Goal: Task Accomplishment & Management: Complete application form

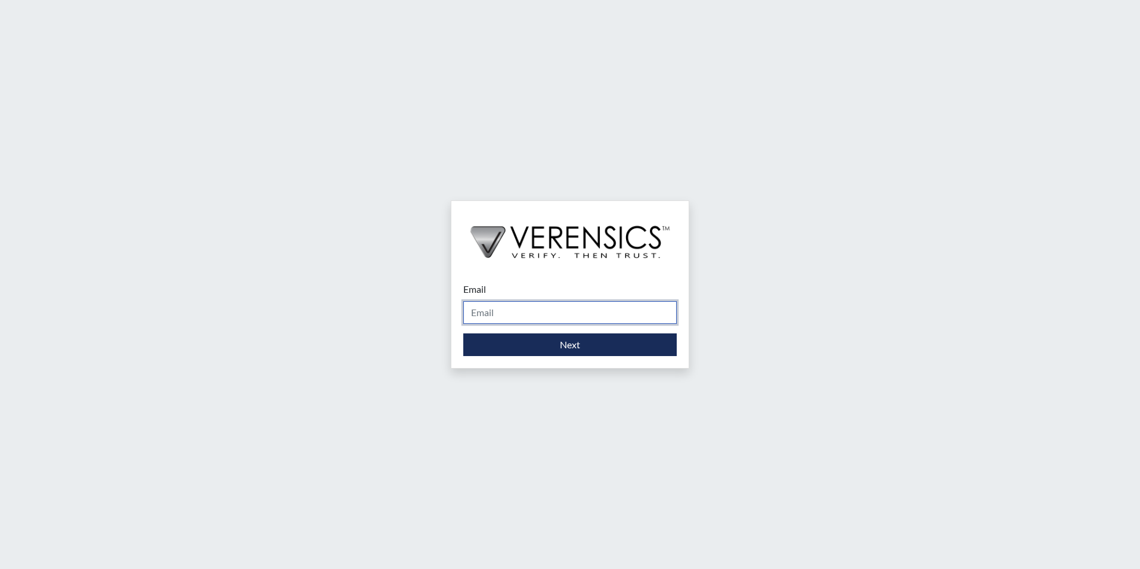
click at [535, 317] on input "Email" at bounding box center [569, 312] width 213 height 23
type input "[PERSON_NAME][EMAIL_ADDRESS][PERSON_NAME][DOMAIN_NAME]"
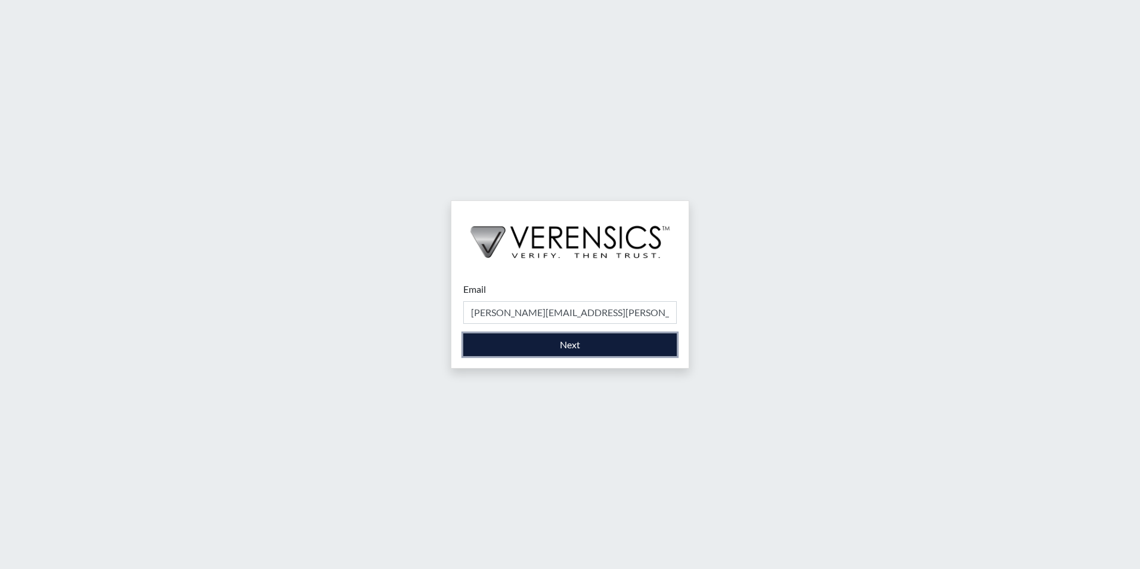
click at [525, 351] on button "Next" at bounding box center [569, 344] width 213 height 23
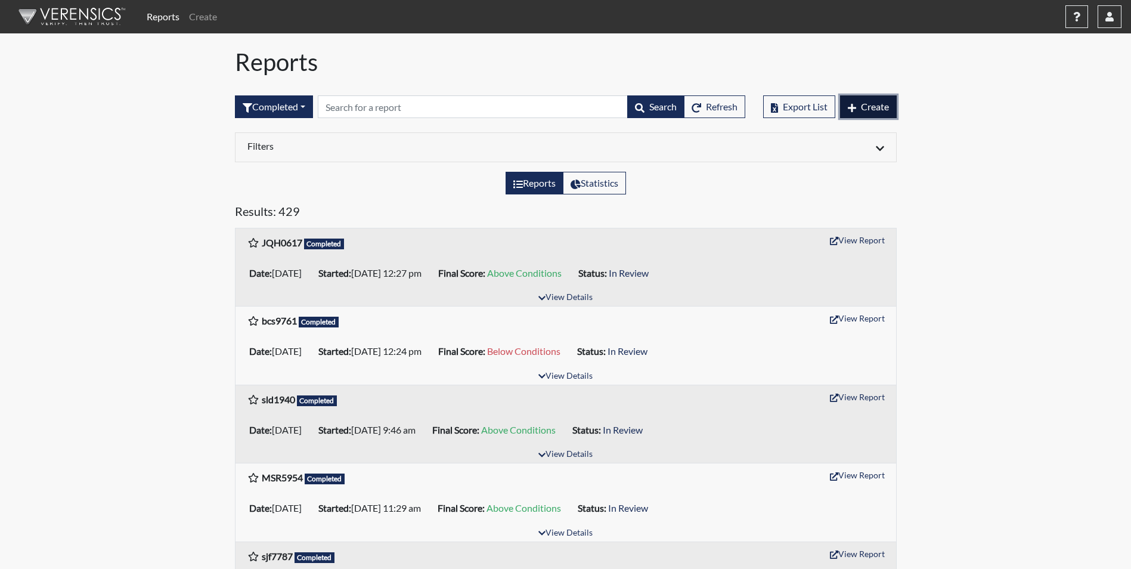
click at [862, 110] on span "Create" at bounding box center [875, 106] width 28 height 11
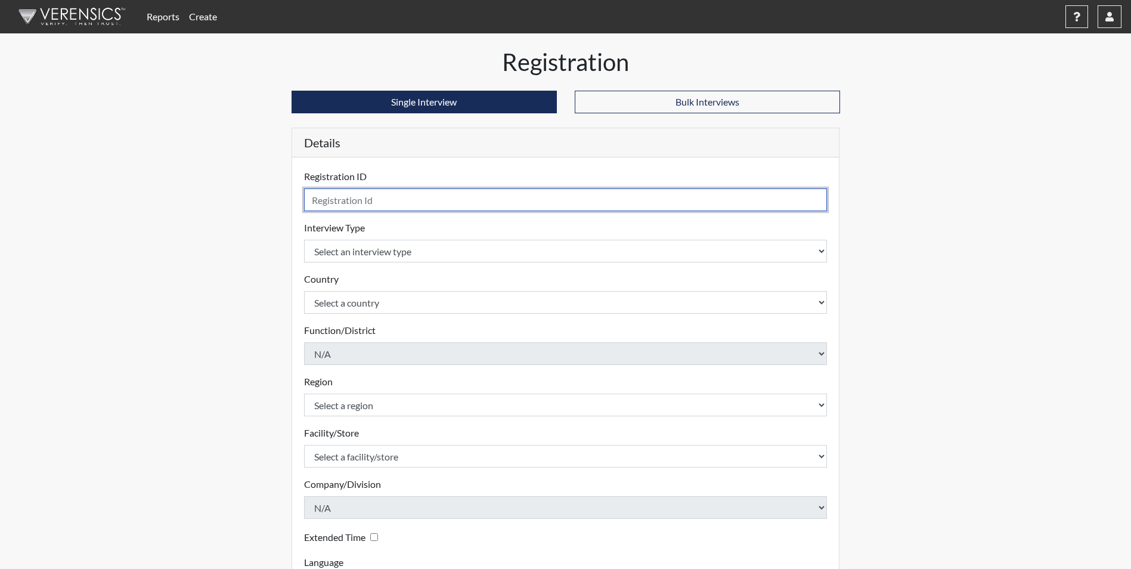
click at [469, 200] on input "text" at bounding box center [565, 199] width 523 height 23
type input "ktl2405"
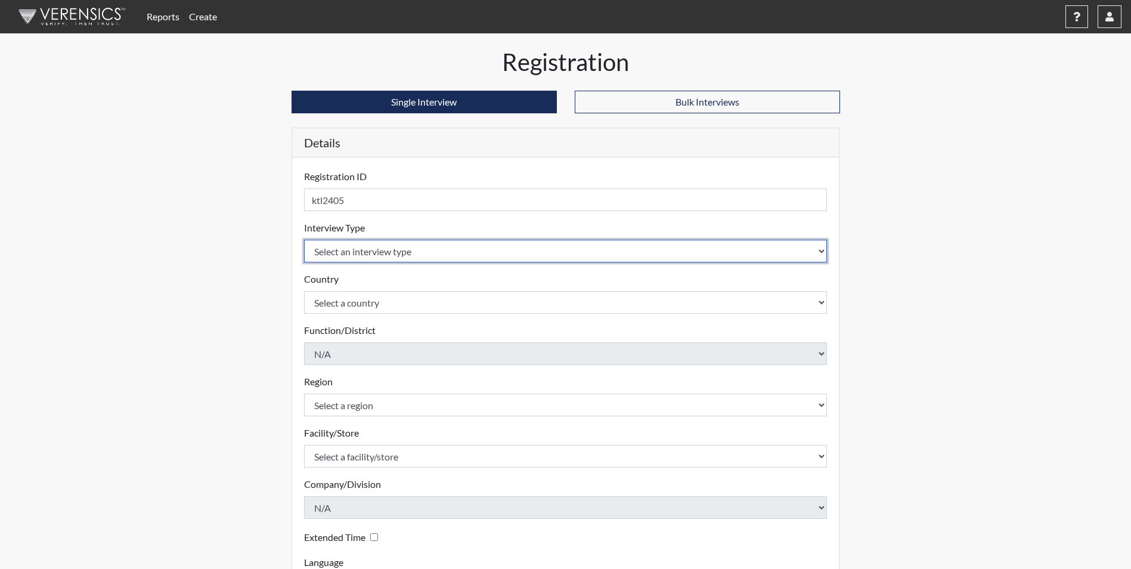
click at [455, 247] on select "Select an interview type Corrections Pre-Employment" at bounding box center [565, 251] width 523 height 23
select select "ff733e93-e1bf-11ea-9c9f-0eff0cf7eb8f"
click at [304, 240] on select "Select an interview type Corrections Pre-Employment" at bounding box center [565, 251] width 523 height 23
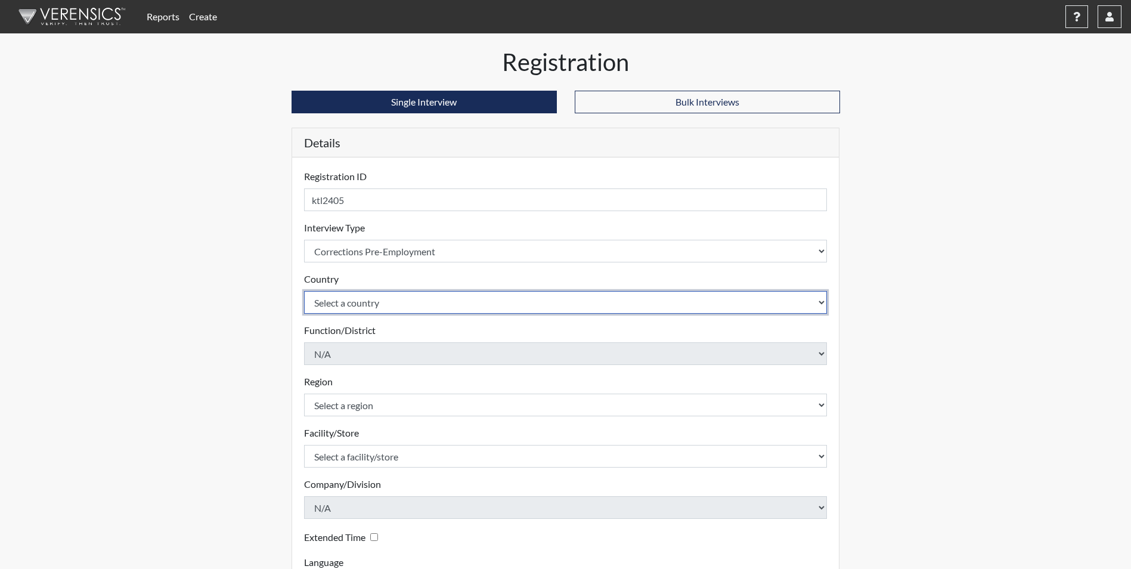
click at [424, 302] on select "Select a country [GEOGRAPHIC_DATA] [GEOGRAPHIC_DATA]" at bounding box center [565, 302] width 523 height 23
select select "united-states-of-[GEOGRAPHIC_DATA]"
click at [304, 291] on select "Select a country [GEOGRAPHIC_DATA] [GEOGRAPHIC_DATA]" at bounding box center [565, 302] width 523 height 23
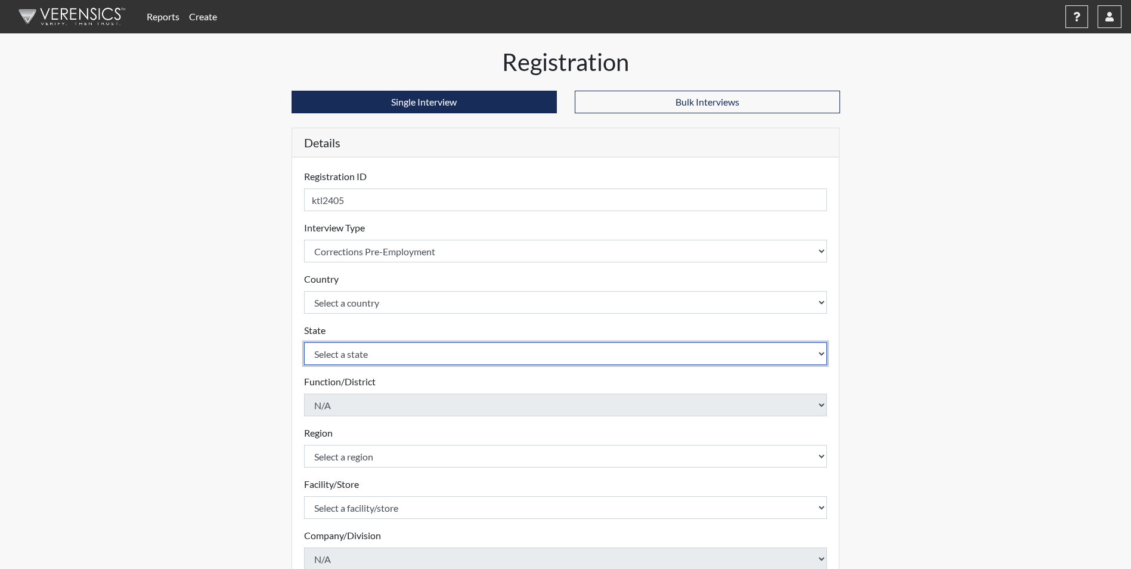
click at [400, 351] on select "Select a state [US_STATE] [US_STATE] [US_STATE] [US_STATE] [US_STATE] [US_STATE…" at bounding box center [565, 353] width 523 height 23
select select "GA"
click at [304, 342] on select "Select a state [US_STATE] [US_STATE] [US_STATE] [US_STATE] [US_STATE] [US_STATE…" at bounding box center [565, 353] width 523 height 23
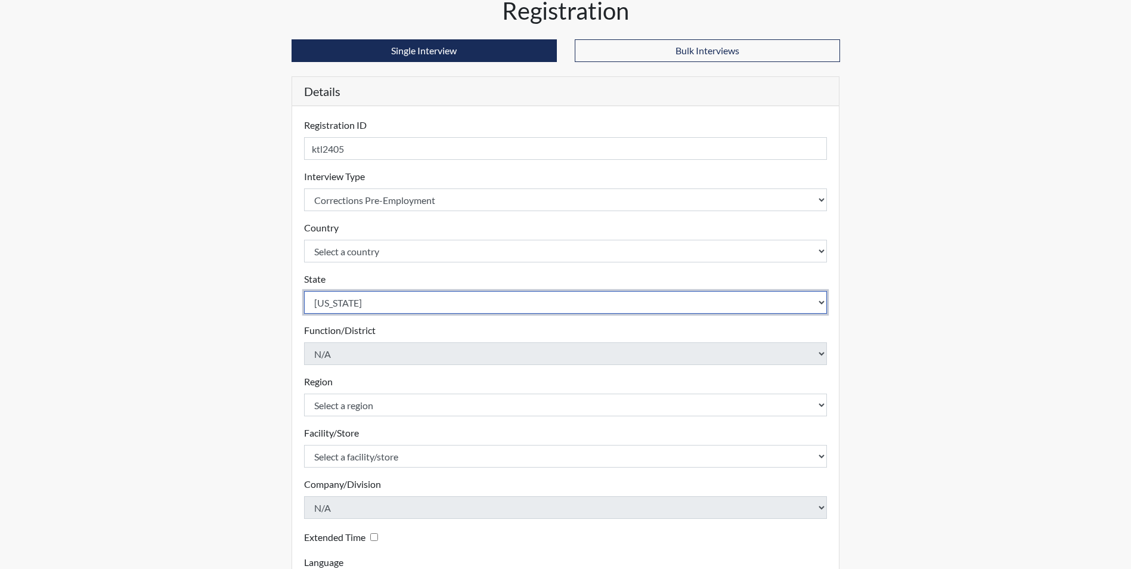
scroll to position [153, 0]
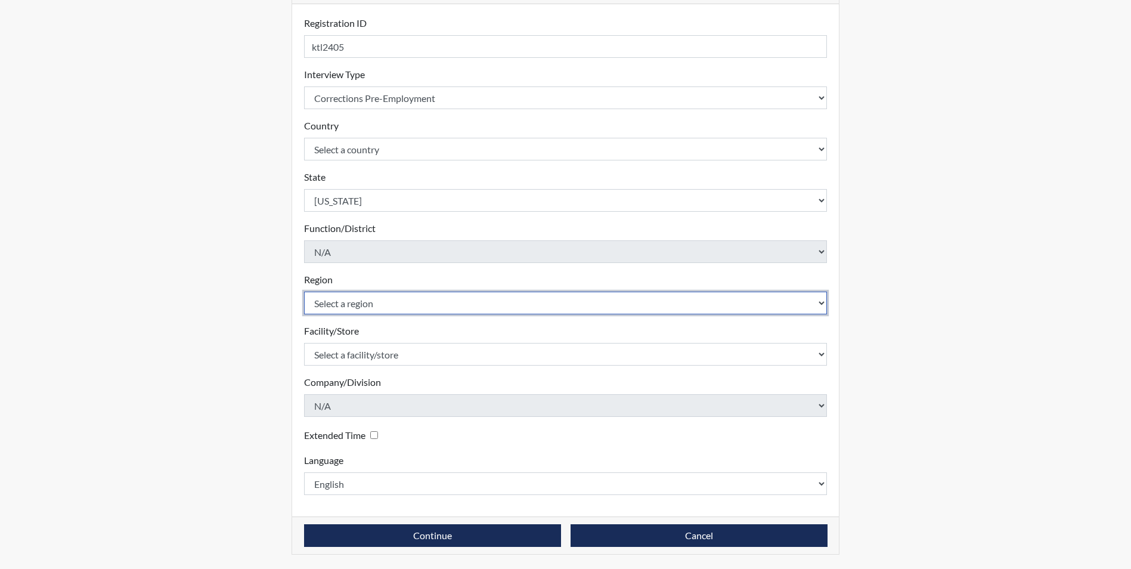
click at [352, 309] on select "Select a region [GEOGRAPHIC_DATA]" at bounding box center [565, 303] width 523 height 23
select select "51976826-f18e-4b67-8d3b-b0a0fa2f97ff"
click at [304, 292] on select "Select a region [GEOGRAPHIC_DATA]" at bounding box center [565, 303] width 523 height 23
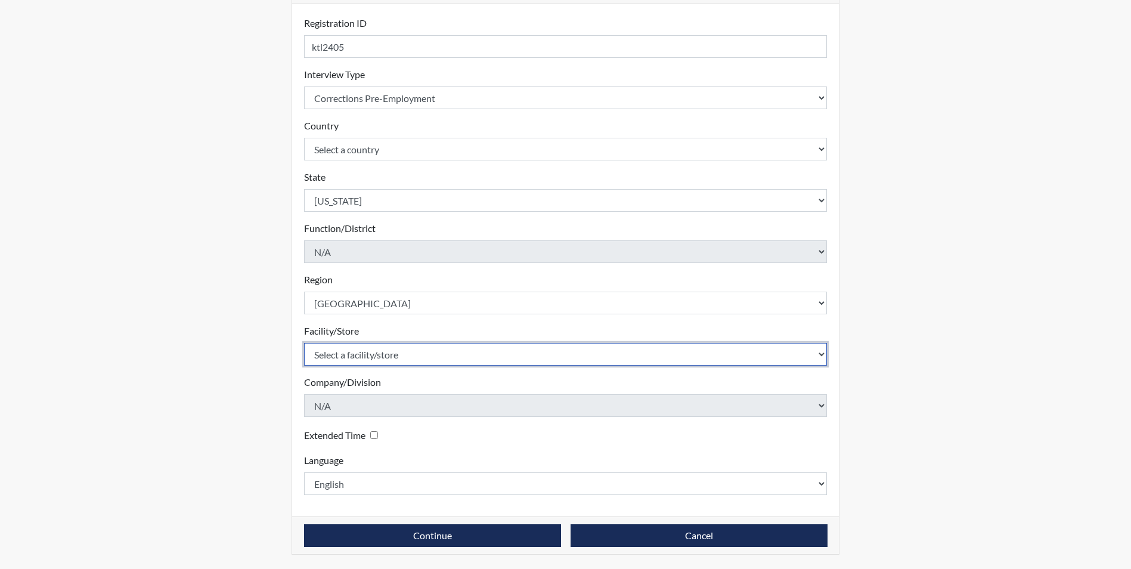
click at [351, 349] on select "Select a facility/store Macon SP" at bounding box center [565, 354] width 523 height 23
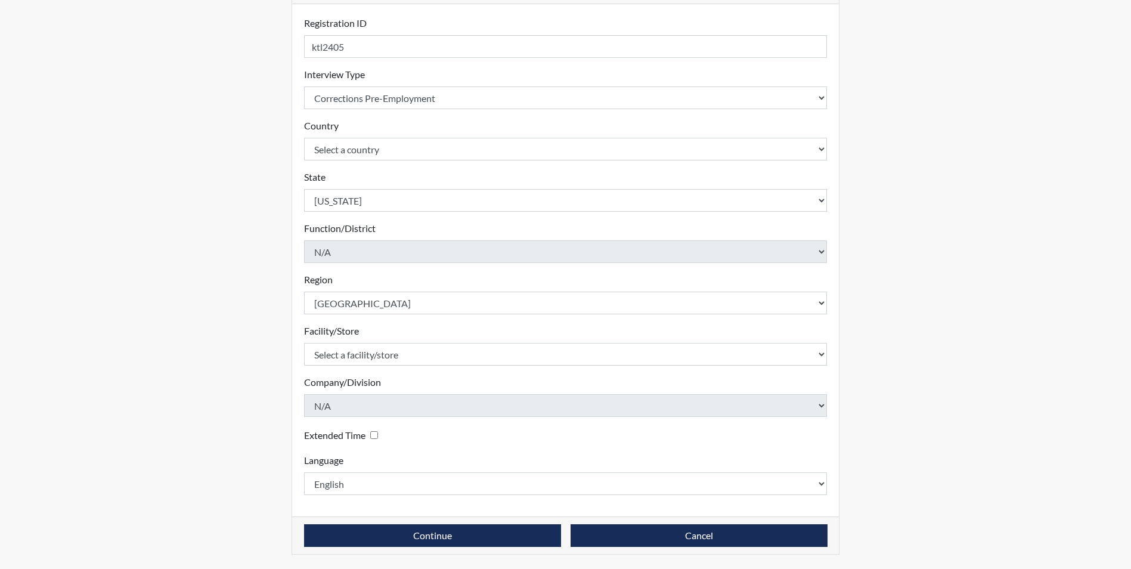
click at [349, 380] on label "Company/Division" at bounding box center [342, 382] width 77 height 14
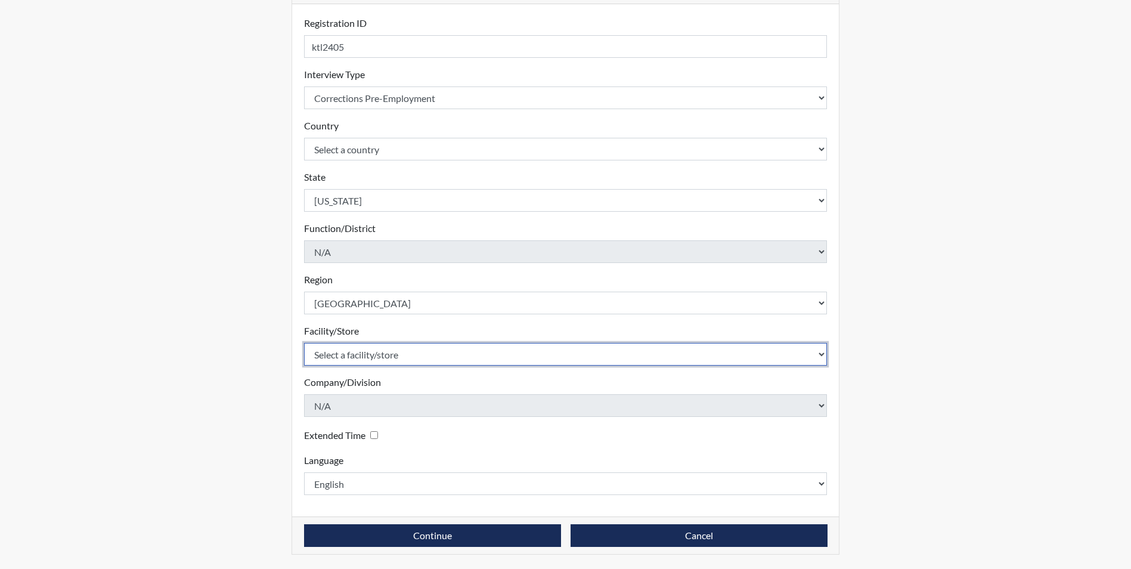
click at [355, 364] on select "Select a facility/store Macon SP" at bounding box center [565, 354] width 523 height 23
select select "6a4a1724-866d-454b-9e25-ee7249c0c1ec"
click at [304, 343] on select "Select a facility/store Macon SP" at bounding box center [565, 354] width 523 height 23
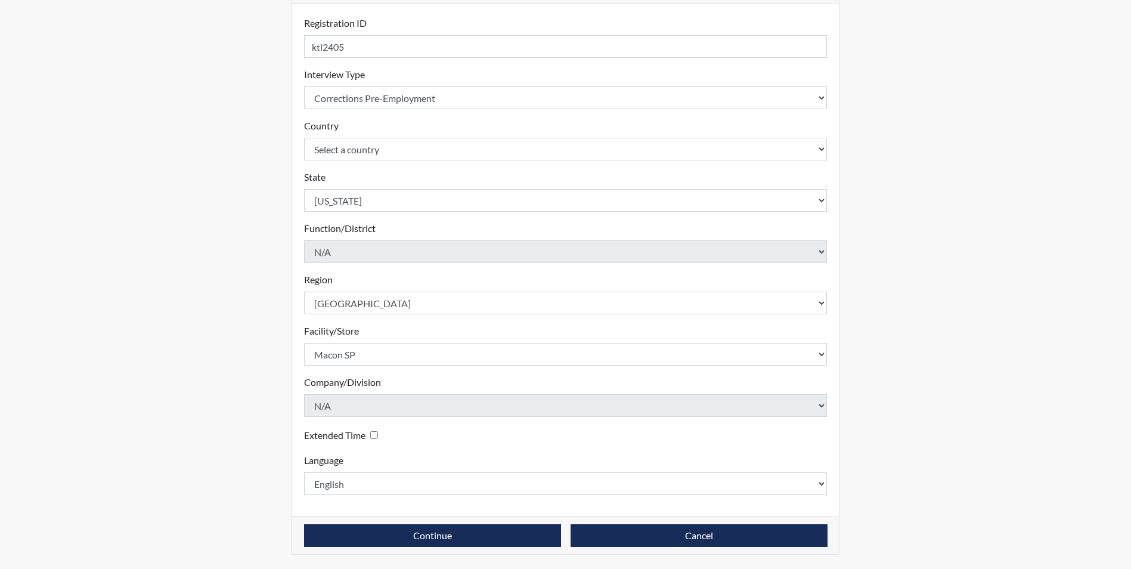
click at [929, 181] on div "Reports Create Help Center × Verensics Best Practices How to successfully use t…" at bounding box center [565, 208] width 1131 height 722
click at [441, 539] on button "Continue" at bounding box center [432, 535] width 257 height 23
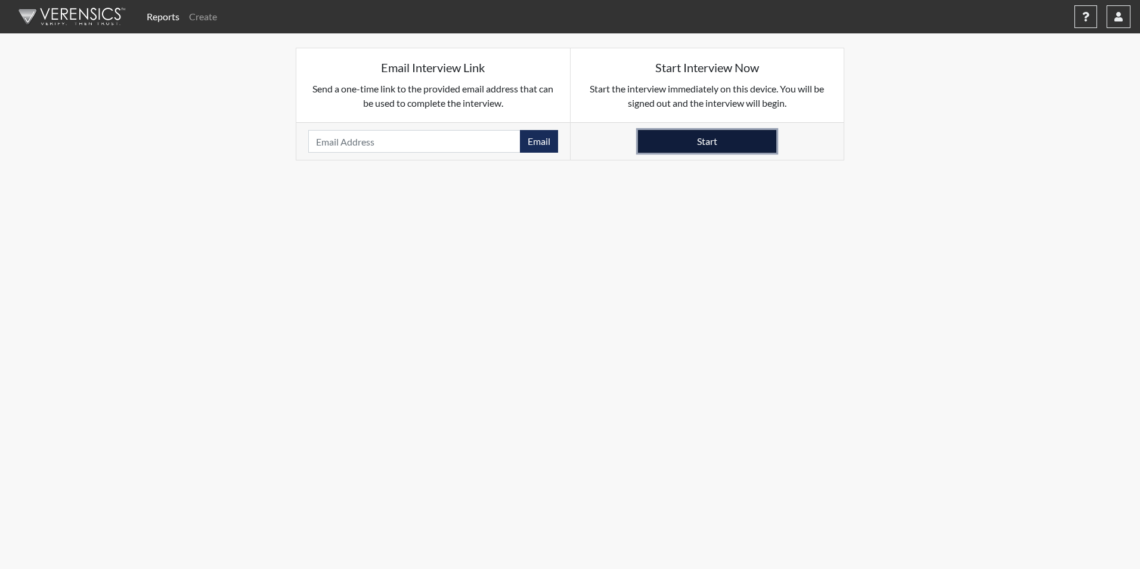
click at [683, 144] on button "Start" at bounding box center [707, 141] width 138 height 23
